Goal: Information Seeking & Learning: Find specific fact

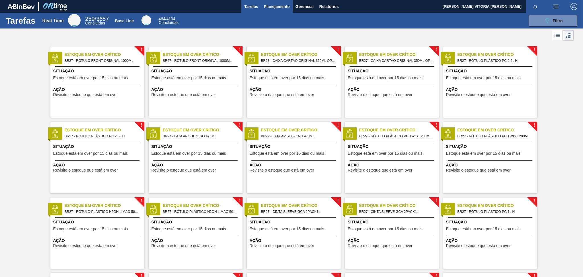
click at [270, 7] on span "Planejamento" at bounding box center [277, 6] width 26 height 7
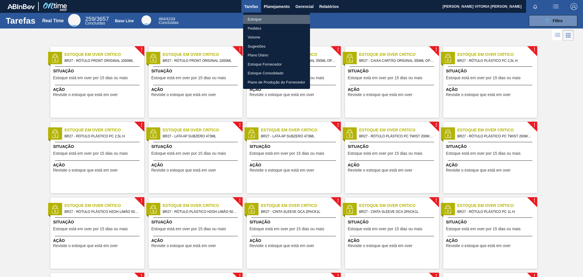
click at [279, 22] on li "Estoque" at bounding box center [276, 19] width 67 height 9
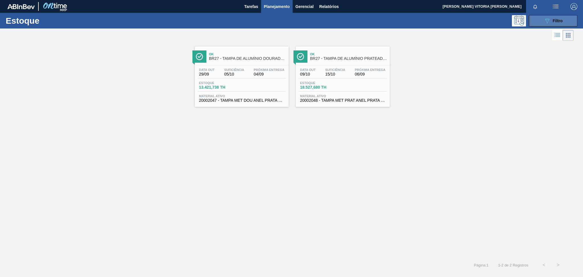
click at [540, 18] on button "089F7B8B-B2A5-4AFE-B5C0-19BA573D28AC Filtro" at bounding box center [553, 20] width 48 height 11
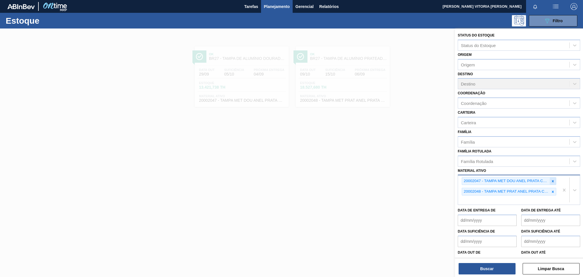
click at [550, 181] on div at bounding box center [553, 180] width 6 height 7
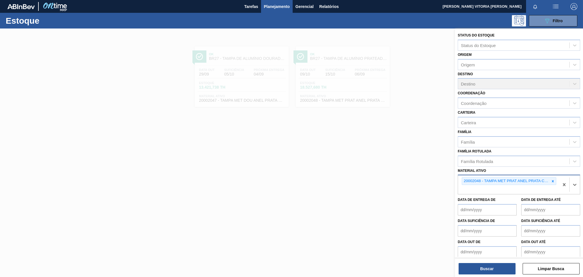
click at [550, 181] on div at bounding box center [553, 180] width 6 height 7
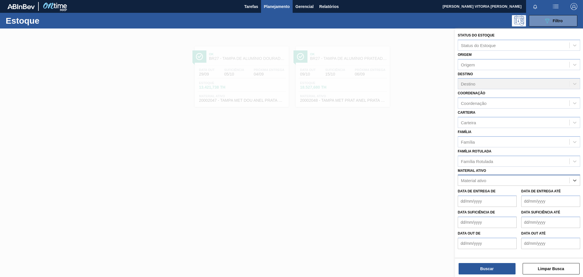
paste ativo "30003511"
type ativo "30003511"
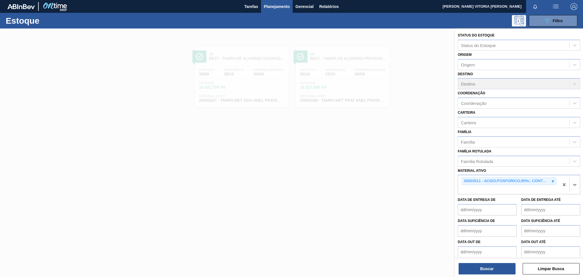
paste ativo "30003498"
type ativo "30003498"
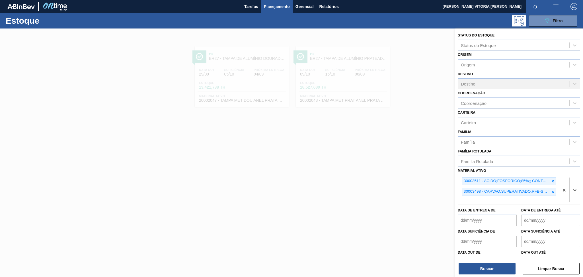
paste ativo "30003516"
type ativo "30003516"
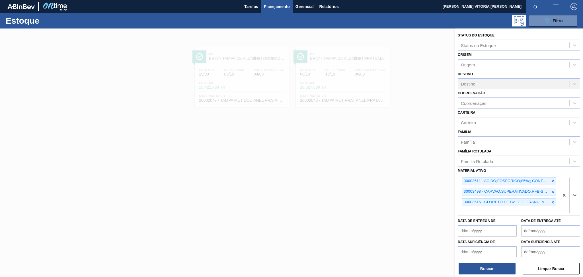
paste ativo "30003124"
type ativo "30003124"
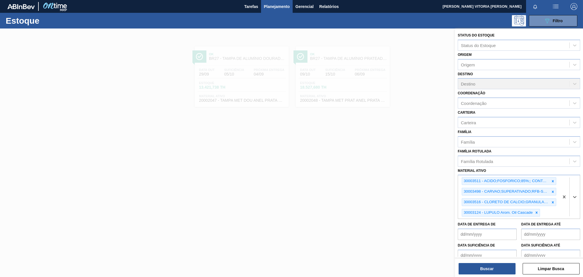
paste ativo "41119"
type ativo "41119"
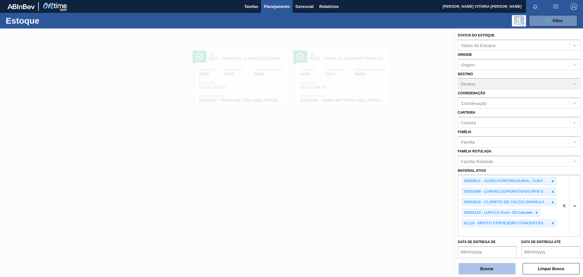
click at [473, 269] on button "Buscar" at bounding box center [487, 268] width 57 height 11
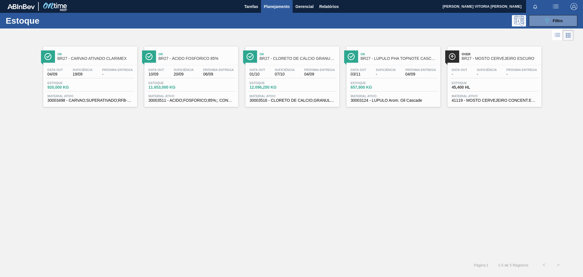
click at [559, 34] on icon at bounding box center [557, 35] width 7 height 7
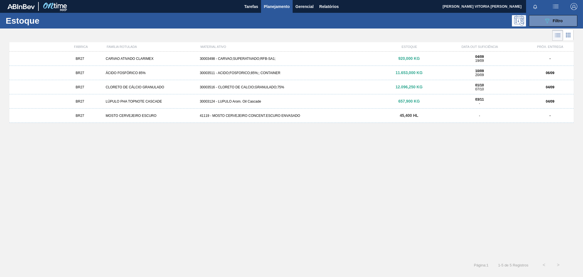
click at [462, 103] on div "03/11 -" at bounding box center [479, 101] width 89 height 8
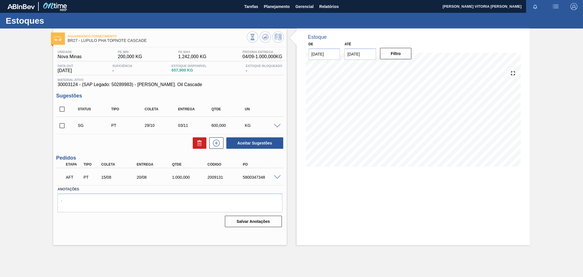
click at [275, 178] on span at bounding box center [277, 177] width 7 height 4
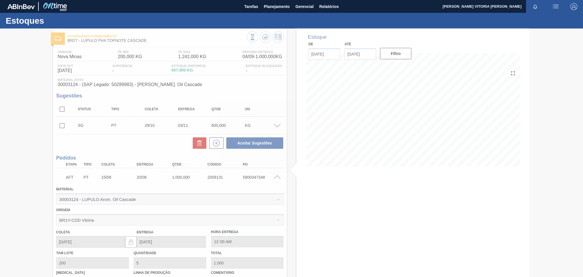
click at [275, 178] on div at bounding box center [291, 152] width 583 height 248
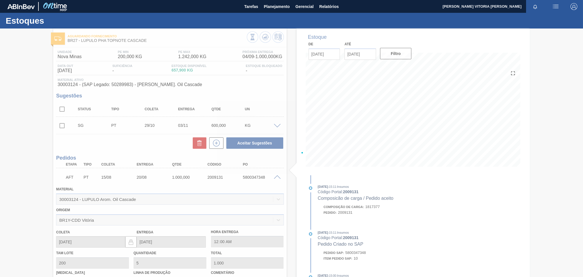
click at [277, 174] on div at bounding box center [291, 152] width 583 height 248
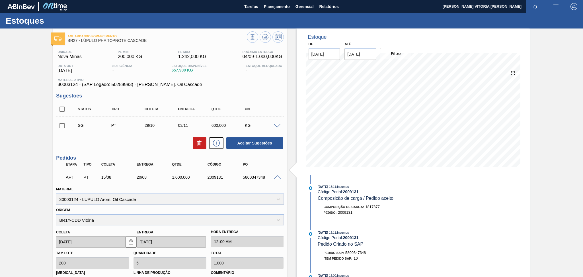
click at [274, 175] on span at bounding box center [277, 177] width 7 height 4
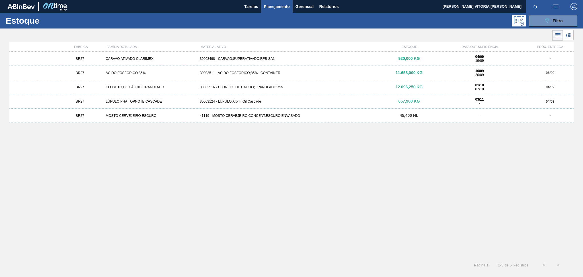
click at [381, 77] on div "BR27 ÁCIDO FOSFÓRICO 85% 30003511 - ACIDO;FOSFORICO;85%;; CONTAINER 11.653,000 …" at bounding box center [291, 73] width 564 height 14
click at [309, 88] on div "30003516 - CLORETO DE CALCIO;GRANULADO;75%" at bounding box center [292, 87] width 188 height 4
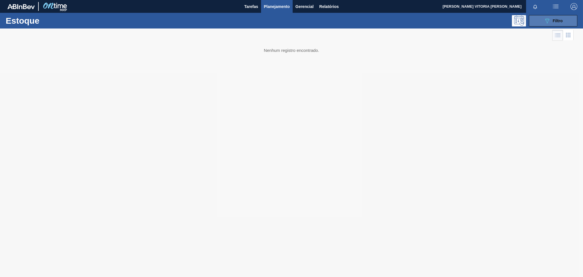
click at [537, 19] on button "089F7B8B-B2A5-4AFE-B5C0-19BA573D28AC Filtro" at bounding box center [553, 20] width 48 height 11
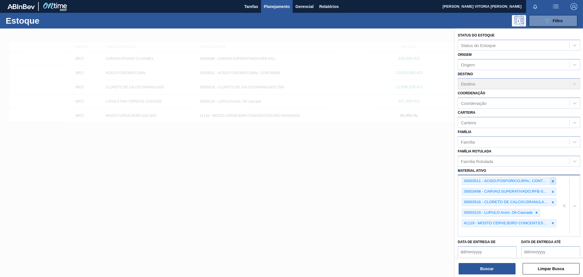
click at [551, 179] on icon at bounding box center [553, 181] width 4 height 4
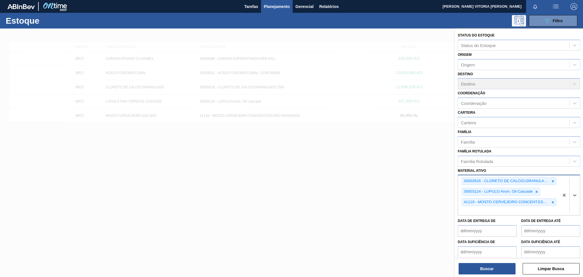
click at [551, 179] on icon at bounding box center [553, 181] width 4 height 4
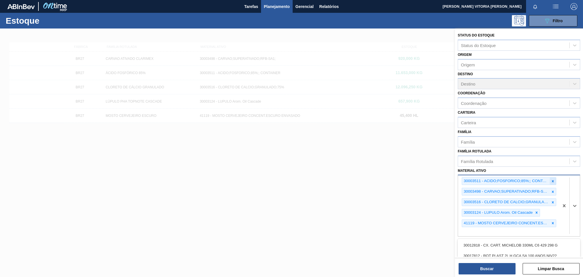
click at [552, 179] on icon at bounding box center [553, 181] width 4 height 4
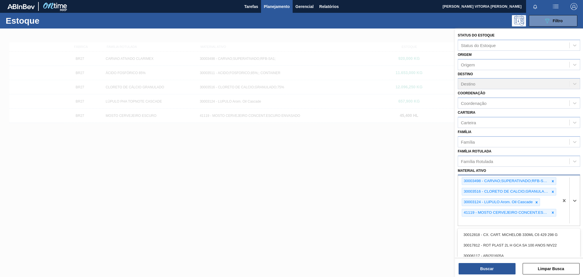
click at [552, 179] on icon at bounding box center [553, 181] width 4 height 4
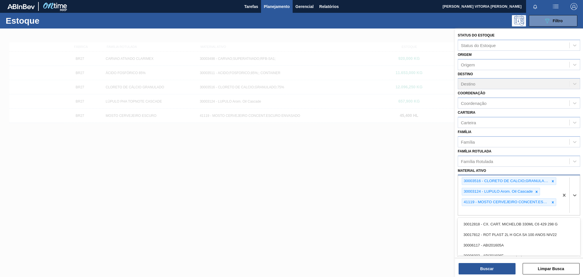
click at [552, 179] on icon at bounding box center [553, 181] width 4 height 4
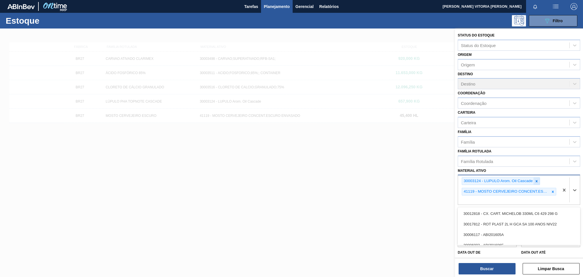
click at [536, 179] on icon at bounding box center [536, 181] width 4 height 4
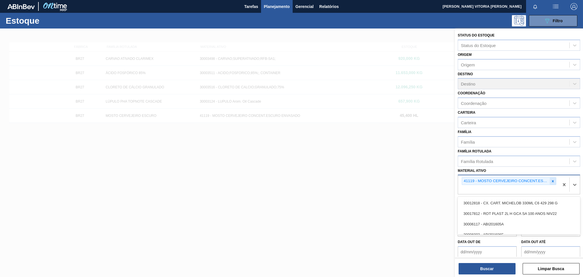
click at [551, 179] on icon at bounding box center [553, 181] width 4 height 4
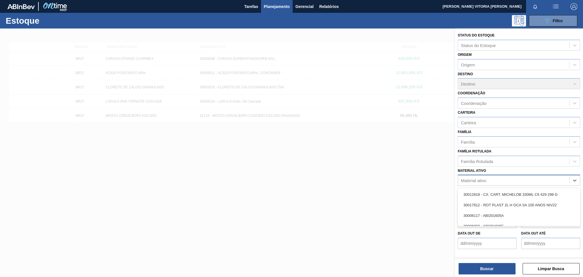
paste ativo "20002735"
type ativo "20002735"
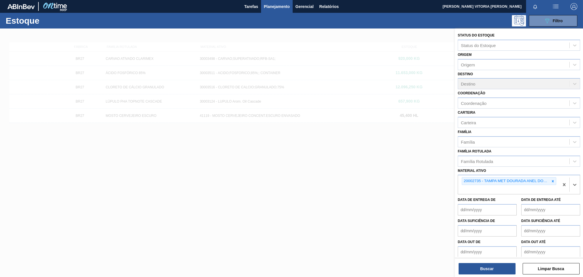
paste ativo "20002047"
type ativo "20002047"
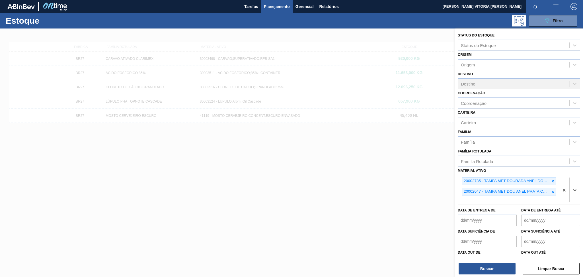
paste ativo "20002048"
type ativo "20002048"
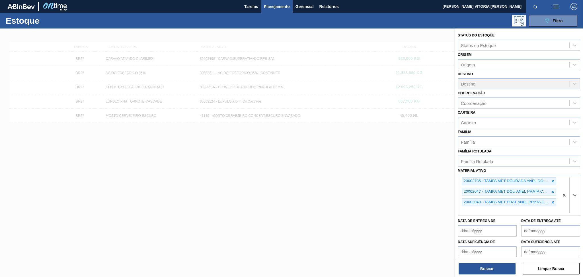
paste ativo "30030680"
type ativo "30030680"
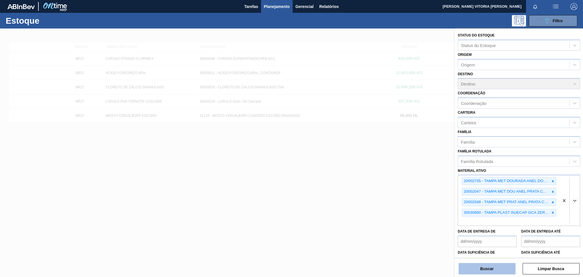
click at [500, 266] on button "Buscar" at bounding box center [487, 268] width 57 height 11
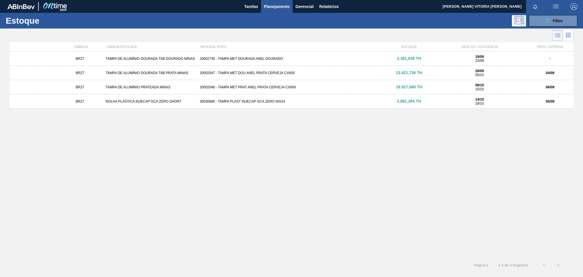
click at [430, 157] on div "BR27 TAMPA DE ALUMÍNIO DOURADA TAB DOURADO MINAS 20002735 - [GEOGRAPHIC_DATA] M…" at bounding box center [291, 153] width 564 height 203
click at [338, 172] on div "BR27 TAMPA DE ALUMÍNIO DOURADA TAB DOURADO MINAS 20002735 - [GEOGRAPHIC_DATA] M…" at bounding box center [291, 153] width 564 height 203
click at [266, 86] on div "20002048 - TAMPA MET PRAT ANEL PRATA CERVEJA CX600" at bounding box center [292, 87] width 188 height 4
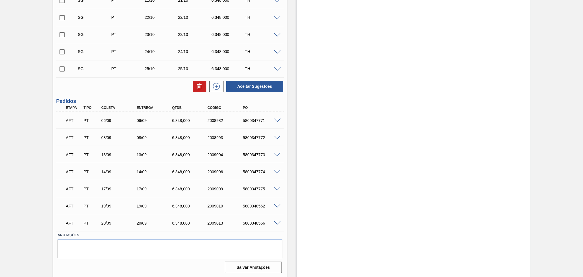
scroll to position [194, 0]
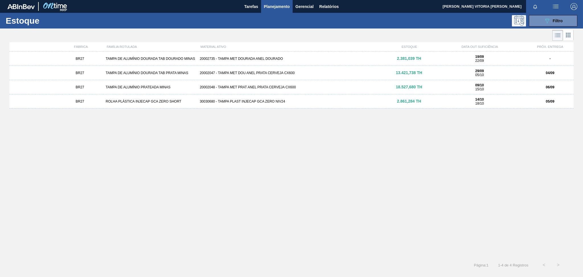
click at [317, 102] on div "30030680 - TAMPA PLAST INJECAP GCA ZERO NIV24" at bounding box center [292, 101] width 188 height 4
click at [292, 76] on div "BR27 TAMPA DE ALUMÍNIO DOURADA TAB PRATA MINAS 20002047 - TAMPA MET DOU [PERSON…" at bounding box center [291, 73] width 564 height 14
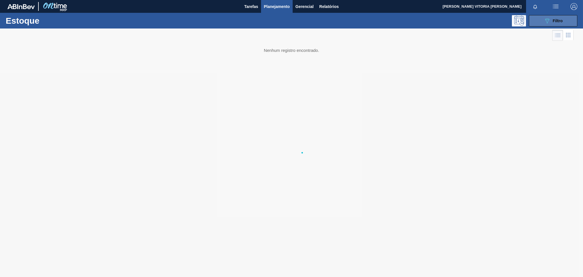
click at [545, 20] on icon "089F7B8B-B2A5-4AFE-B5C0-19BA573D28AC" at bounding box center [547, 20] width 7 height 7
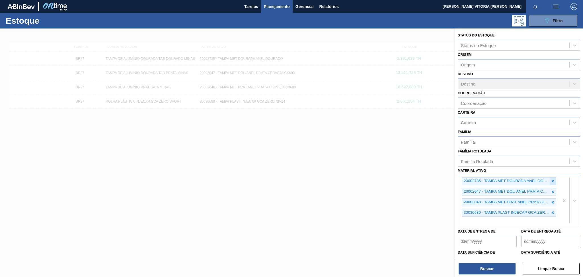
click at [552, 177] on div at bounding box center [553, 180] width 6 height 7
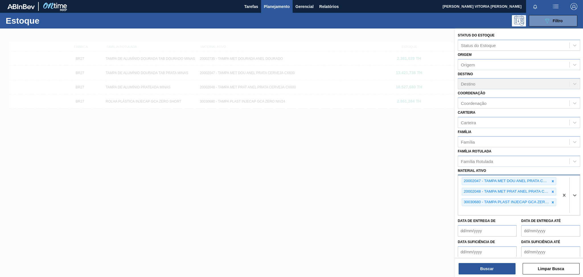
click at [552, 177] on div at bounding box center [553, 180] width 6 height 7
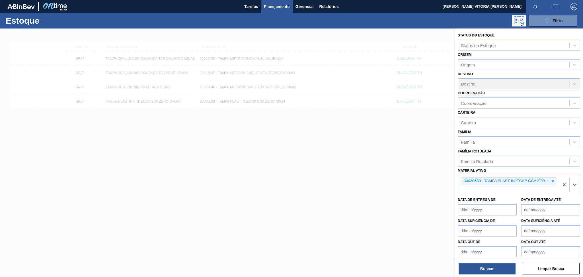
click at [552, 177] on div at bounding box center [553, 180] width 6 height 7
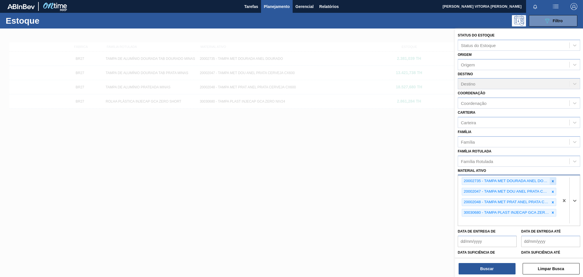
click at [553, 180] on icon at bounding box center [553, 181] width 4 height 4
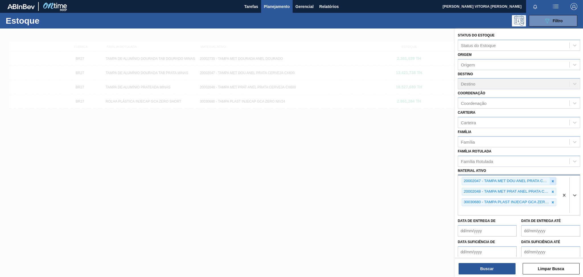
click at [552, 181] on div at bounding box center [553, 180] width 6 height 7
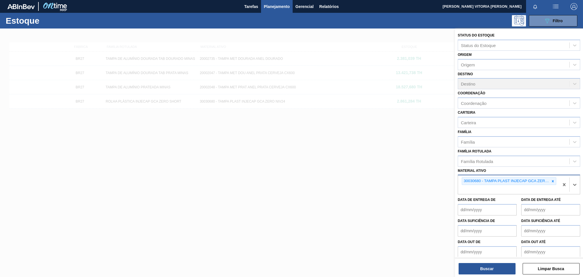
click at [552, 181] on div at bounding box center [553, 180] width 6 height 7
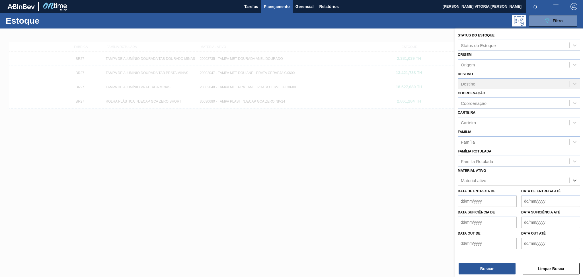
paste ativo "30034436"
type ativo "30034436"
paste ativo "30012510"
type ativo "30012510"
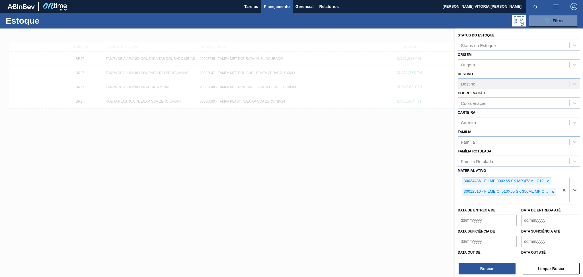
paste ativo "30012592"
type ativo "30012592"
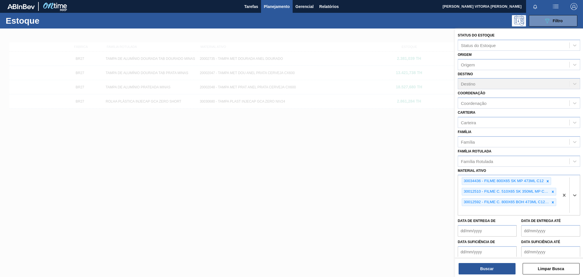
paste ativo "30033805"
type ativo "30033805"
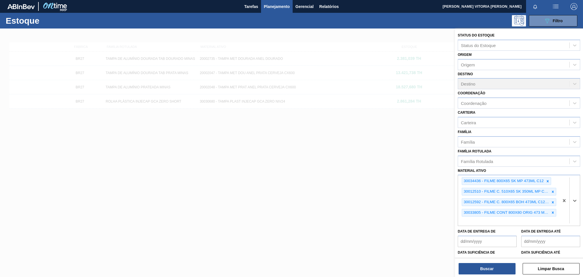
paste ativo "30008614"
type ativo "30008614"
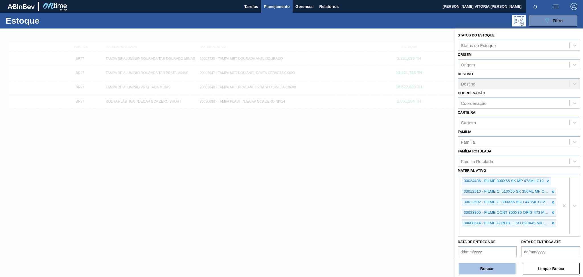
click at [493, 270] on button "Buscar" at bounding box center [487, 268] width 57 height 11
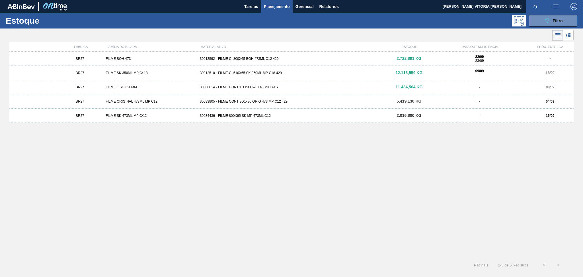
click at [253, 59] on div "30012592 - FILME C. 800X65 BOH 473ML C12 429" at bounding box center [292, 59] width 188 height 4
click at [332, 120] on div "BR27 FILME SK 473ML MP C/12 30034436 - FILME 800X65 SK MP 473ML C12 2.016,800 K…" at bounding box center [291, 115] width 564 height 14
click at [233, 100] on div "30033805 - FILME CONT 800X80 ORIG 473 MP C12 429" at bounding box center [292, 101] width 188 height 4
click at [552, 23] on div "089F7B8B-B2A5-4AFE-B5C0-19BA573D28AC Filtro" at bounding box center [553, 20] width 19 height 7
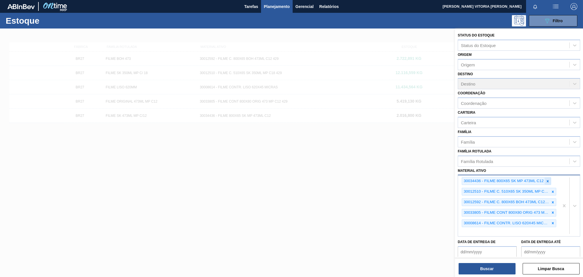
click at [546, 179] on icon at bounding box center [548, 181] width 4 height 4
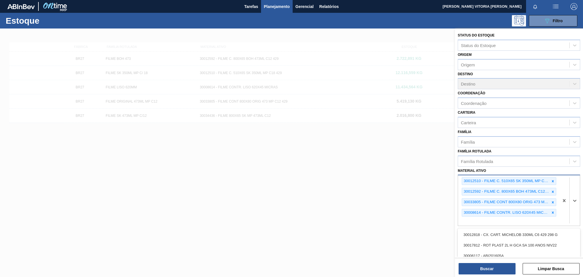
click at [546, 179] on div "30012510 - FILME C. 510X65 SK 350ML MP C18 429" at bounding box center [506, 180] width 88 height 7
click at [550, 178] on div at bounding box center [553, 180] width 6 height 7
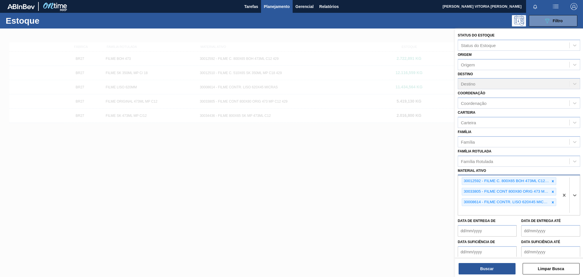
click at [550, 178] on div at bounding box center [553, 180] width 6 height 7
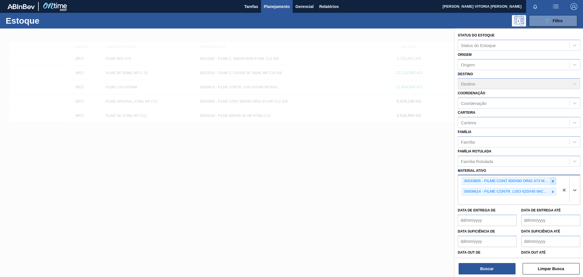
click at [551, 179] on icon at bounding box center [553, 181] width 4 height 4
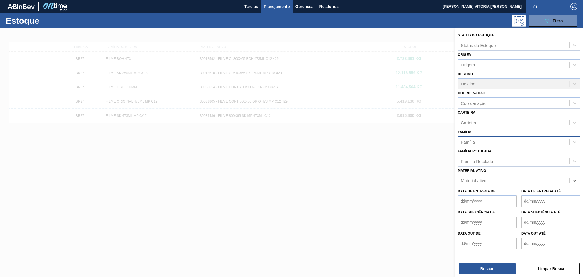
click at [497, 140] on div "Família" at bounding box center [513, 141] width 111 height 8
type input "prefo"
click at [474, 262] on div "Buscar Limpar Busca" at bounding box center [519, 266] width 128 height 16
click at [480, 264] on button "Buscar" at bounding box center [487, 268] width 57 height 11
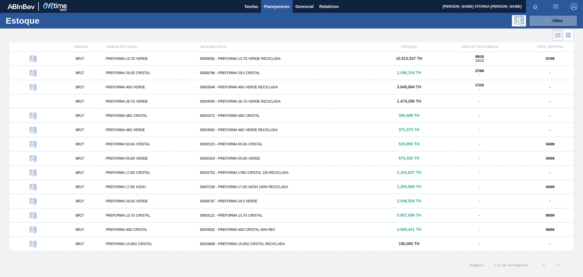
click at [149, 214] on div "PREFORMA 13,7G CRISTAL" at bounding box center [150, 215] width 94 height 4
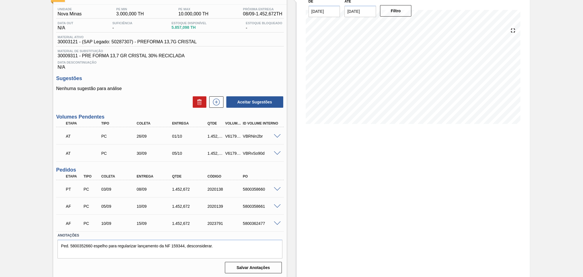
scroll to position [43, 0]
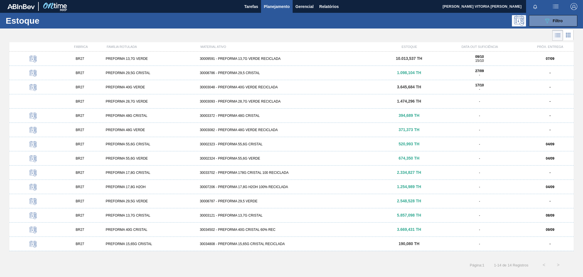
click at [464, 58] on div "09/10 15/10" at bounding box center [479, 59] width 89 height 8
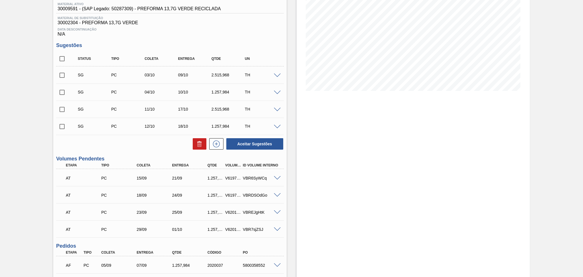
scroll to position [135, 0]
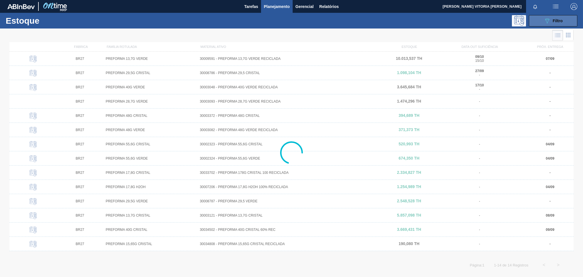
click at [544, 24] on button "089F7B8B-B2A5-4AFE-B5C0-19BA573D28AC Filtro" at bounding box center [553, 20] width 48 height 11
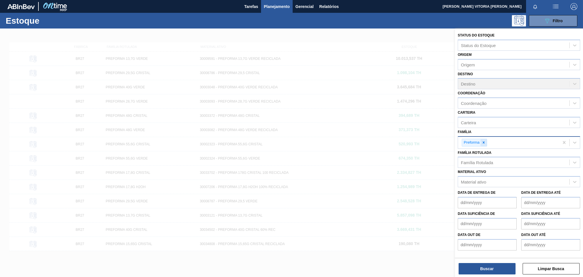
click at [484, 141] on icon at bounding box center [483, 142] width 2 height 2
click at [479, 176] on div "Material ativo" at bounding box center [513, 180] width 111 height 8
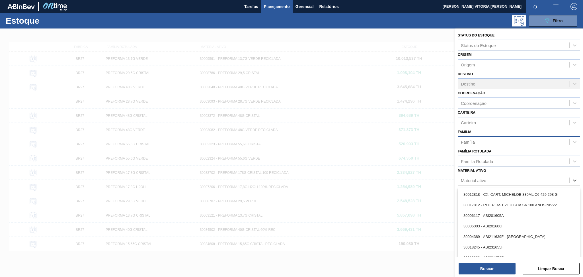
paste ativo "30017800"
type ativo "30017800"
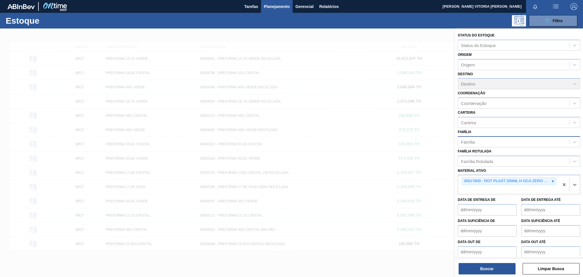
paste ativo "30030777"
type ativo "30030777"
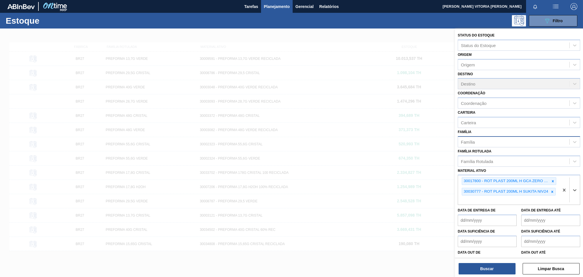
paste ativo "30002189"
type ativo "30002189"
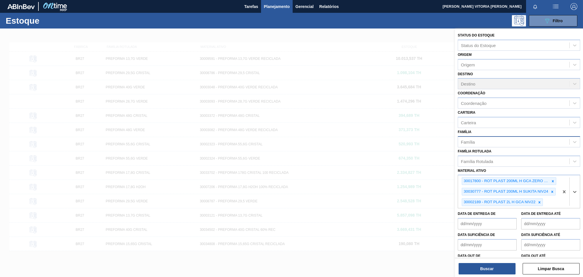
paste ativo "30030387"
type ativo "30030387"
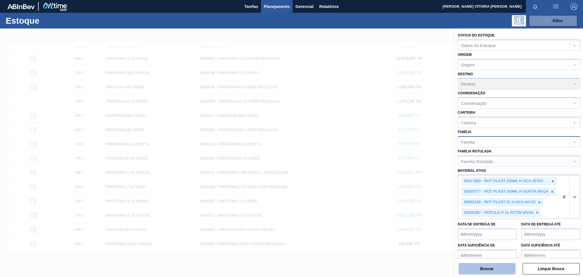
click at [468, 263] on button "Buscar" at bounding box center [487, 268] width 57 height 11
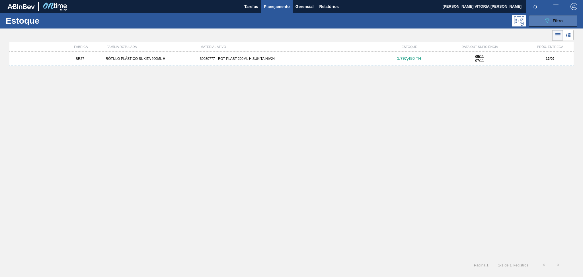
click at [567, 18] on button "089F7B8B-B2A5-4AFE-B5C0-19BA573D28AC Filtro" at bounding box center [553, 20] width 48 height 11
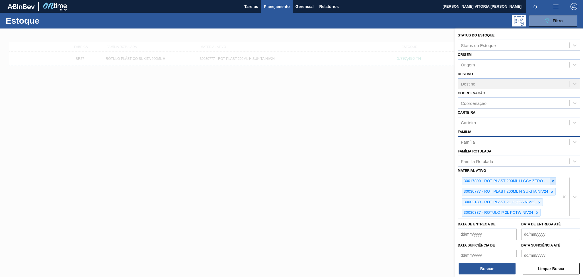
click at [551, 180] on icon at bounding box center [553, 181] width 4 height 4
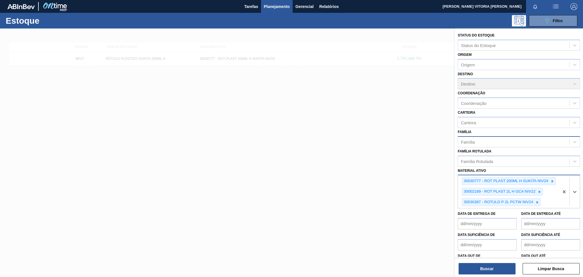
click at [551, 180] on icon at bounding box center [552, 181] width 4 height 4
click at [551, 180] on div "30030777 - ROT PLAST 200ML H SUKITA NIV24 30002189 - ROT PLAST 2L H GCA NIV22 3…" at bounding box center [508, 191] width 101 height 33
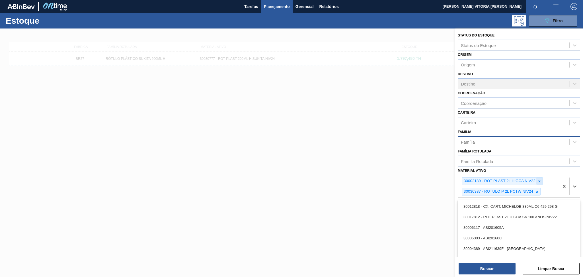
click at [541, 179] on icon at bounding box center [539, 181] width 4 height 4
click at [540, 177] on div "30030387 - ROTULO P 2L PCTW NIV24" at bounding box center [501, 181] width 79 height 8
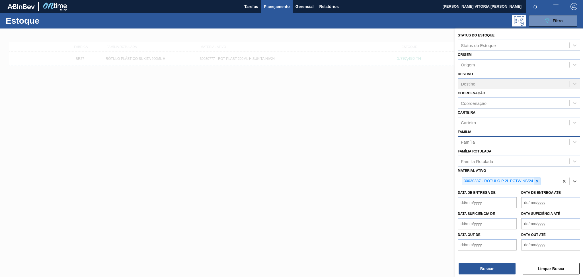
click at [536, 180] on icon at bounding box center [537, 181] width 2 height 2
click at [498, 137] on div "Família" at bounding box center [513, 141] width 111 height 8
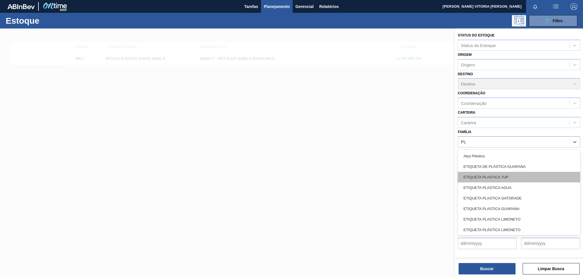
type input "PLÁ"
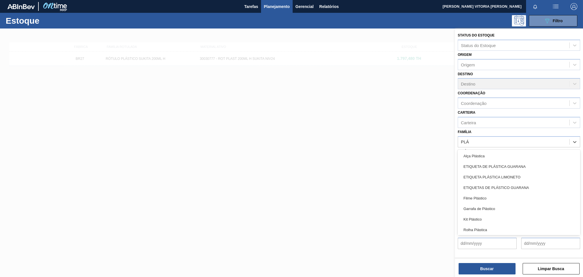
scroll to position [22, 0]
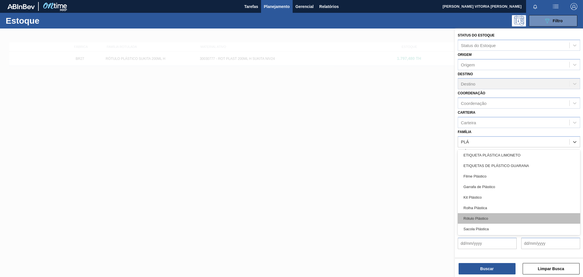
click at [486, 218] on div "Rótulo Plástico" at bounding box center [519, 218] width 122 height 11
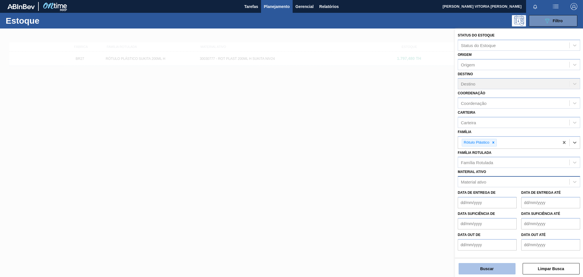
click at [503, 271] on button "Buscar" at bounding box center [487, 268] width 57 height 11
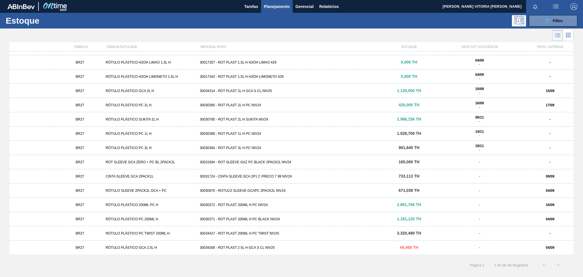
scroll to position [0, 0]
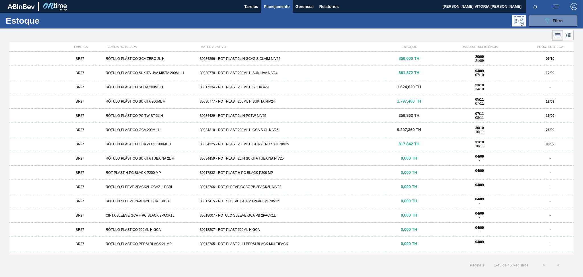
click at [280, 147] on div "BR27 RÓTULO PLÁSTICO GCA ZERO 200ML H 30034325 - ROT PLAST 200ML H GCA ZERO S C…" at bounding box center [291, 144] width 564 height 14
click at [263, 119] on div "BR27 RÓTULO PLÁSTICO PC TWIST 2L H 30034429 - ROT PLAST 2L H PCTW NIV25 258,362…" at bounding box center [291, 115] width 564 height 14
